Goal: Task Accomplishment & Management: Manage account settings

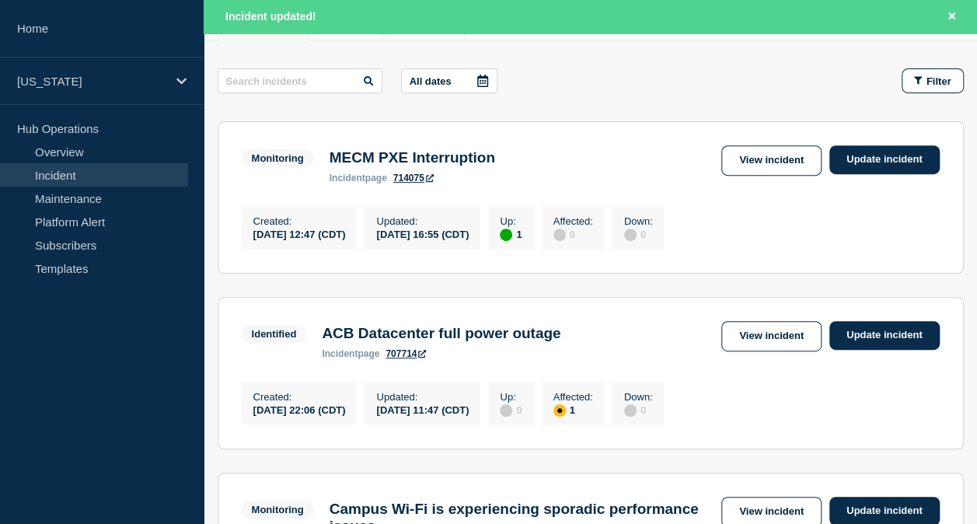
scroll to position [233, 0]
click at [746, 168] on link "View incident" at bounding box center [772, 160] width 100 height 30
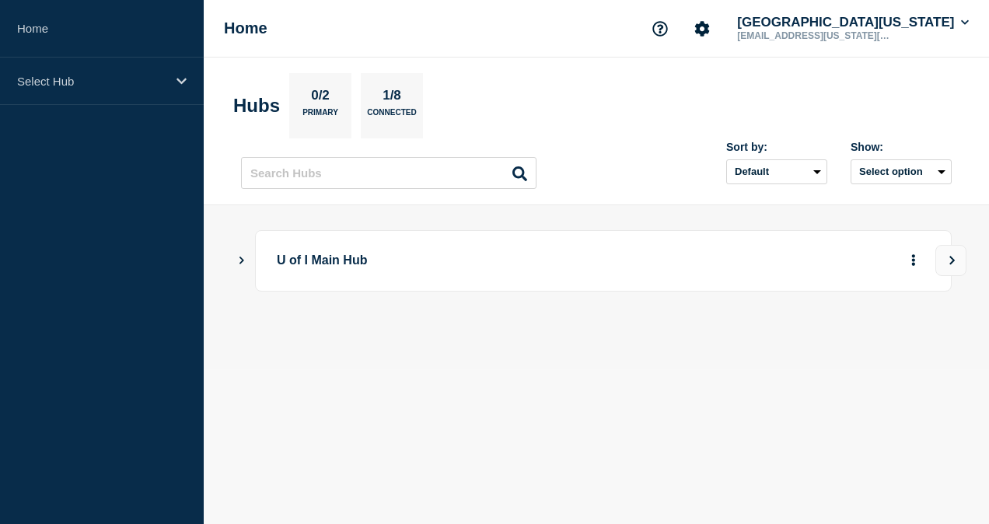
click at [383, 252] on p "U of I Main Hub" at bounding box center [558, 260] width 562 height 29
click at [240, 260] on icon "Show Connected Hubs" at bounding box center [241, 260] width 10 height 8
click at [331, 333] on p "[US_STATE]" at bounding box center [486, 337] width 376 height 29
click at [765, 335] on div "affected" at bounding box center [766, 337] width 5 height 5
click at [888, 338] on icon "button" at bounding box center [888, 337] width 12 height 10
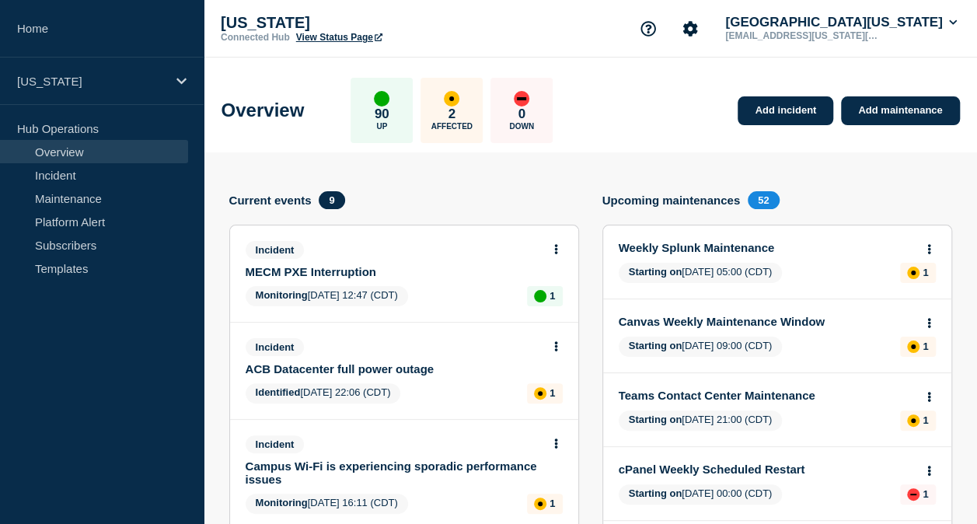
click at [355, 267] on link "MECM PXE Interruption" at bounding box center [394, 271] width 296 height 13
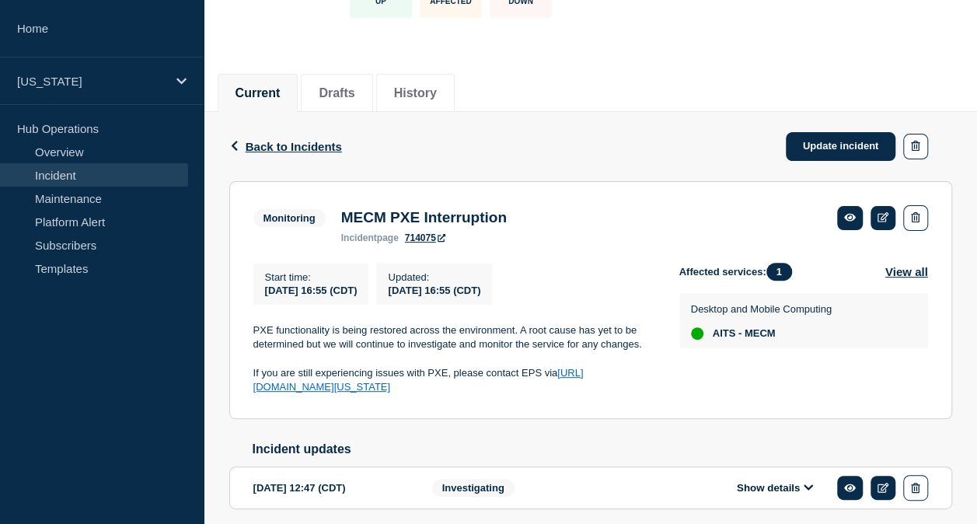
scroll to position [194, 0]
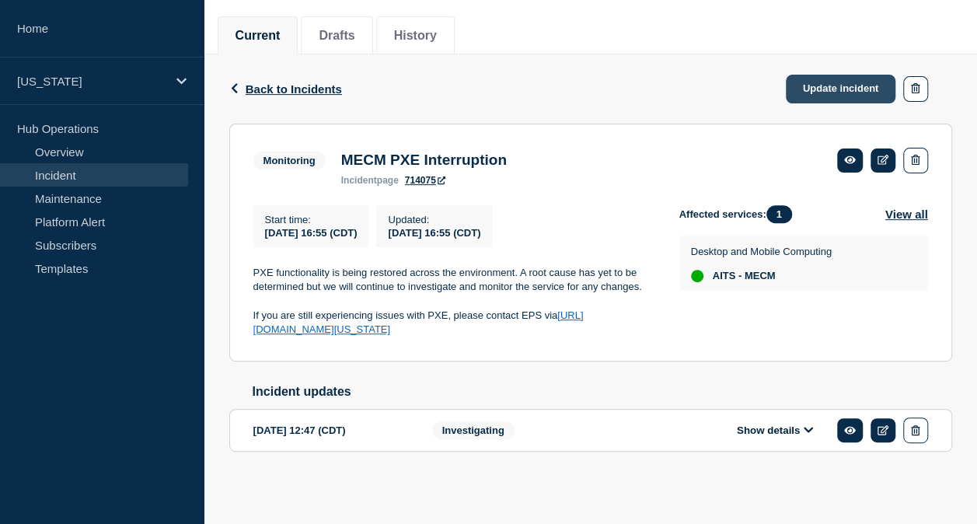
click at [807, 82] on link "Update incident" at bounding box center [841, 89] width 110 height 29
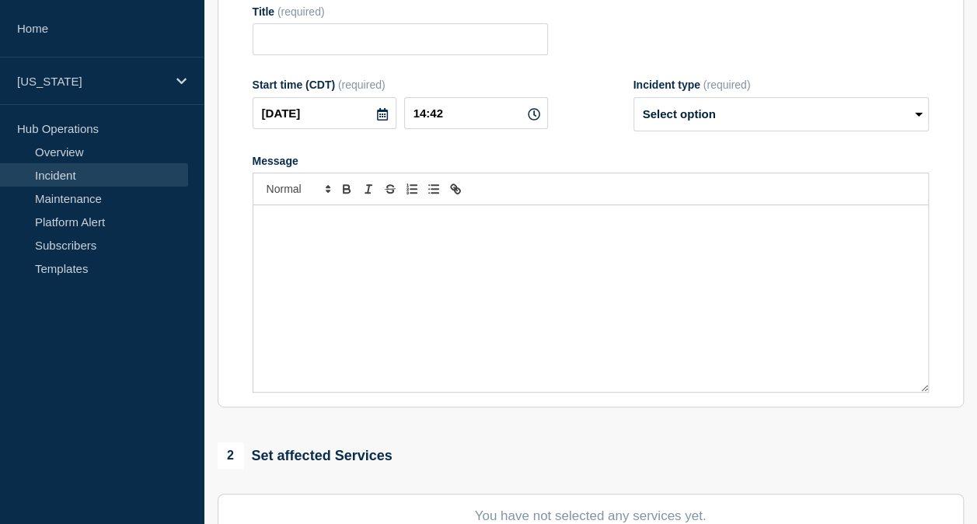
type input "MECM PXE Interruption"
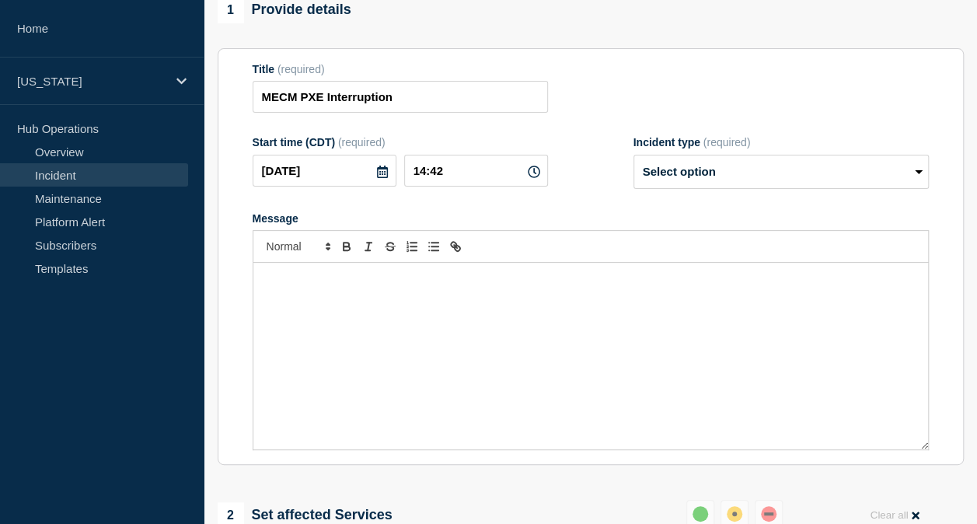
scroll to position [117, 0]
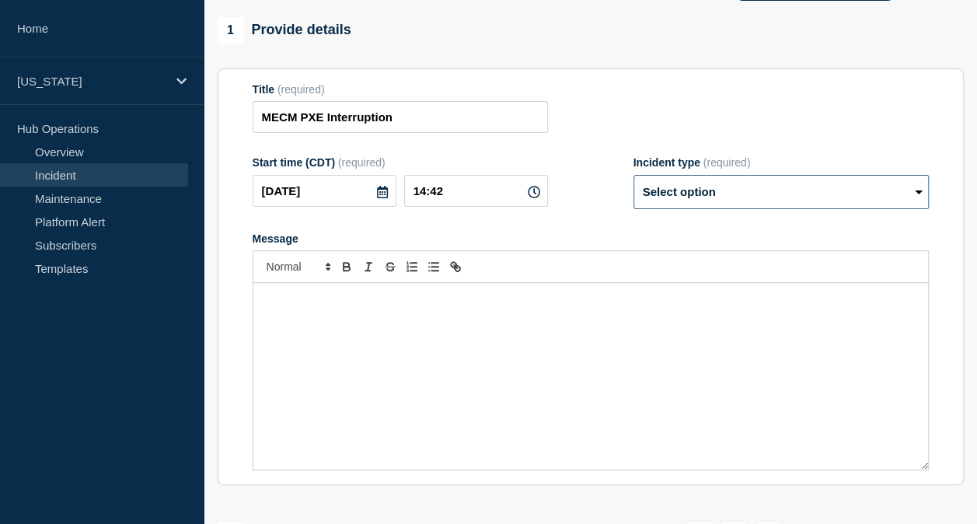
click at [704, 184] on select "Select option Investigating Identified Monitoring Resolved" at bounding box center [781, 192] width 295 height 34
select select "resolved"
click at [634, 178] on select "Select option Investigating Identified Monitoring Resolved" at bounding box center [781, 192] width 295 height 34
click at [390, 320] on div "Message" at bounding box center [590, 376] width 675 height 187
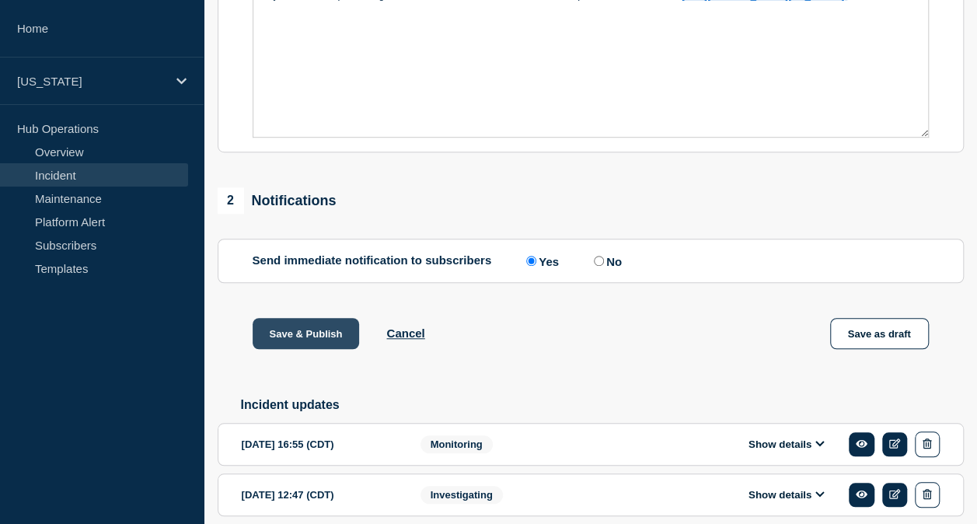
scroll to position [518, 0]
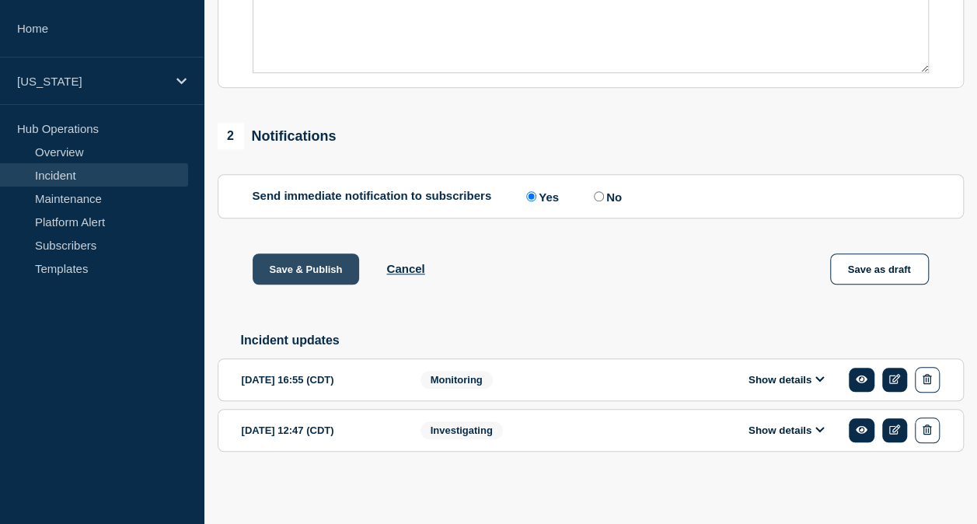
click at [298, 269] on button "Save & Publish" at bounding box center [306, 268] width 107 height 31
